Goal: Communication & Community: Answer question/provide support

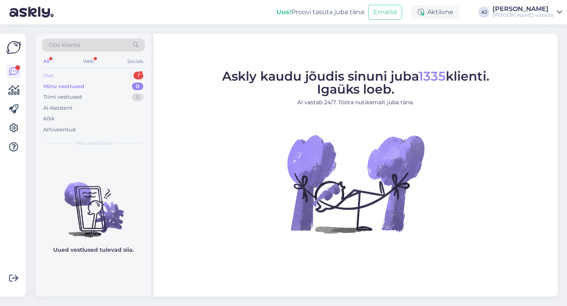
click at [51, 75] on div "Uus" at bounding box center [48, 76] width 10 height 8
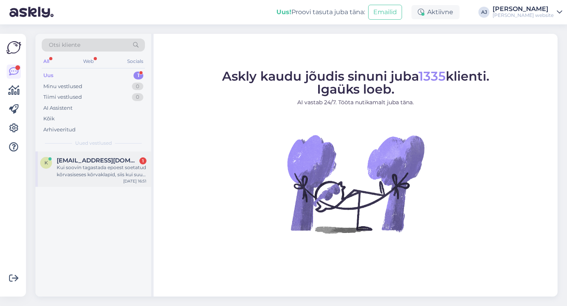
click at [81, 161] on span "[EMAIL_ADDRESS][DOMAIN_NAME]" at bounding box center [98, 160] width 82 height 7
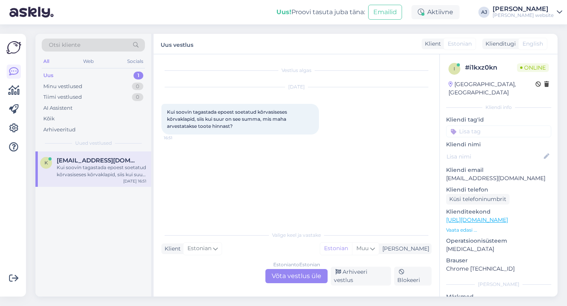
click at [279, 275] on div "Estonian to Estonian Võta vestlus üle" at bounding box center [296, 276] width 62 height 14
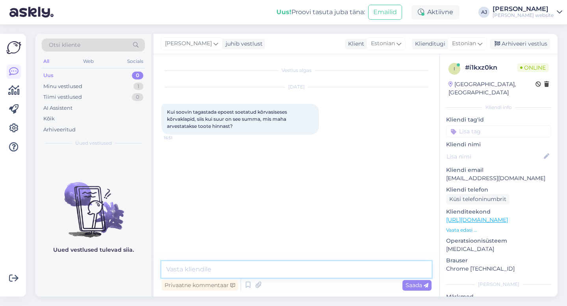
click at [222, 272] on textarea at bounding box center [296, 269] width 270 height 17
click at [506, 39] on div "Arhiveeri vestlus" at bounding box center [520, 44] width 61 height 11
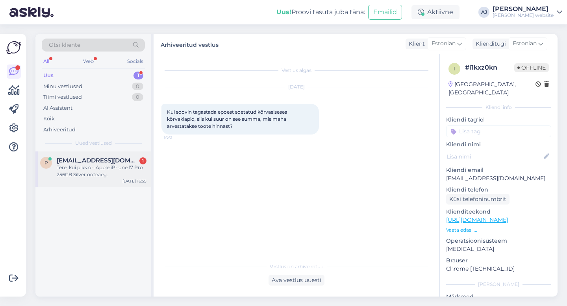
click at [87, 160] on span "[EMAIL_ADDRESS][DOMAIN_NAME]" at bounding box center [98, 160] width 82 height 7
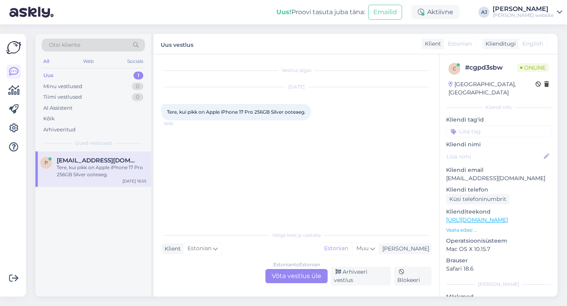
click at [297, 278] on div "Estonian to Estonian Võta vestlus üle" at bounding box center [296, 276] width 62 height 14
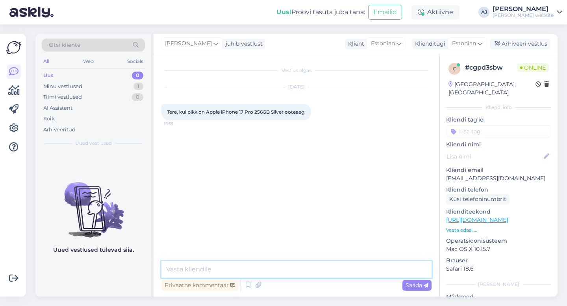
click at [202, 271] on textarea at bounding box center [296, 269] width 270 height 17
type textarea "2"
type textarea "t"
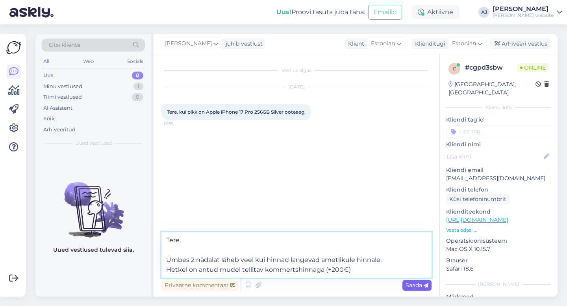
type textarea "Tere, Umbes 2 nädalat läheb veel kui hinnad langevad ametlikule hinnale. Hetkel…"
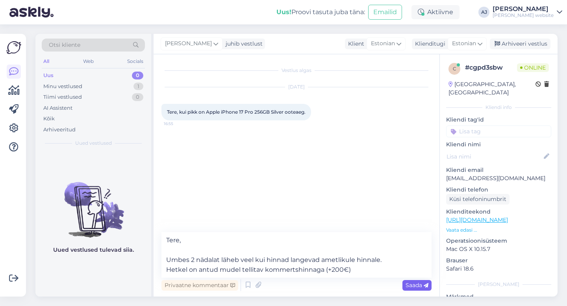
click at [414, 286] on span "Saada" at bounding box center [416, 285] width 23 height 7
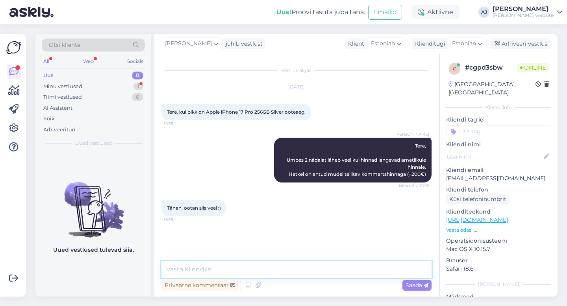
click at [188, 273] on textarea at bounding box center [296, 269] width 270 height 17
type textarea "Õige otsus :)"
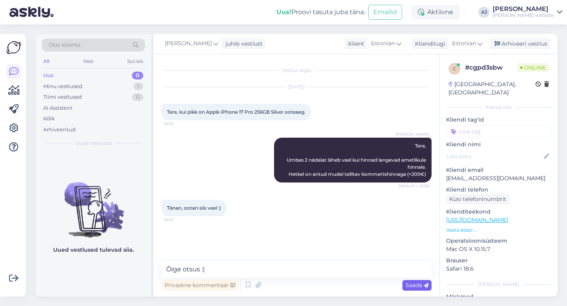
click at [415, 286] on span "Saada" at bounding box center [416, 285] width 23 height 7
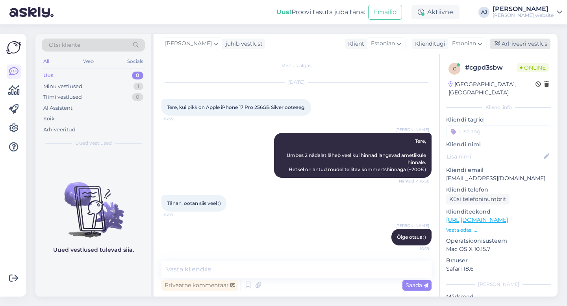
click at [534, 42] on div "Arhiveeri vestlus" at bounding box center [520, 44] width 61 height 11
